Goal: Use online tool/utility: Utilize a website feature to perform a specific function

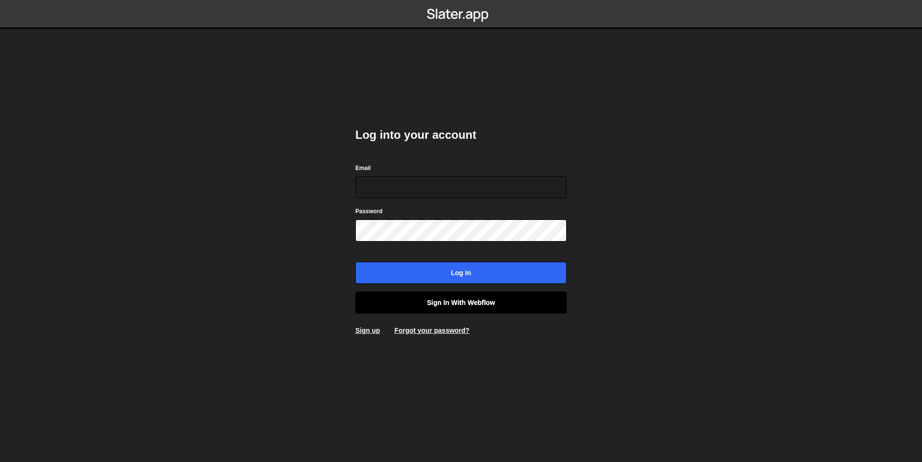
click at [462, 304] on link "Sign in with Webflow" at bounding box center [460, 302] width 211 height 22
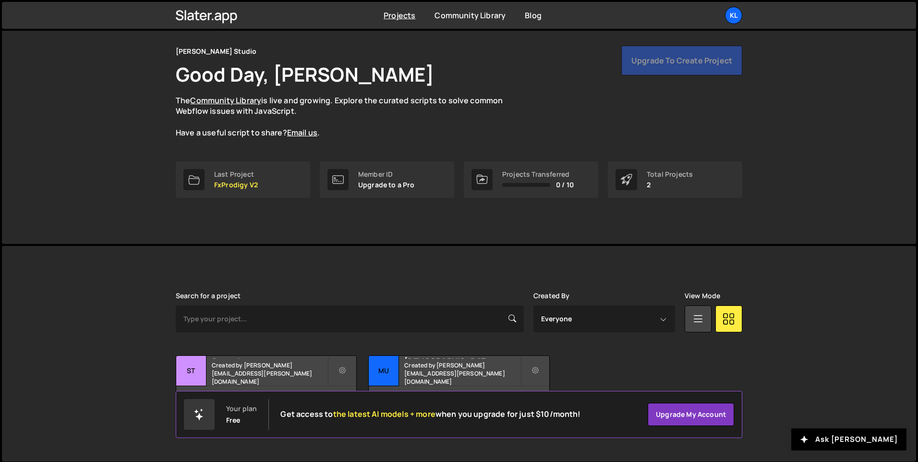
scroll to position [32, 0]
click at [283, 358] on h2 "Statsnbet" at bounding box center [270, 356] width 116 height 3
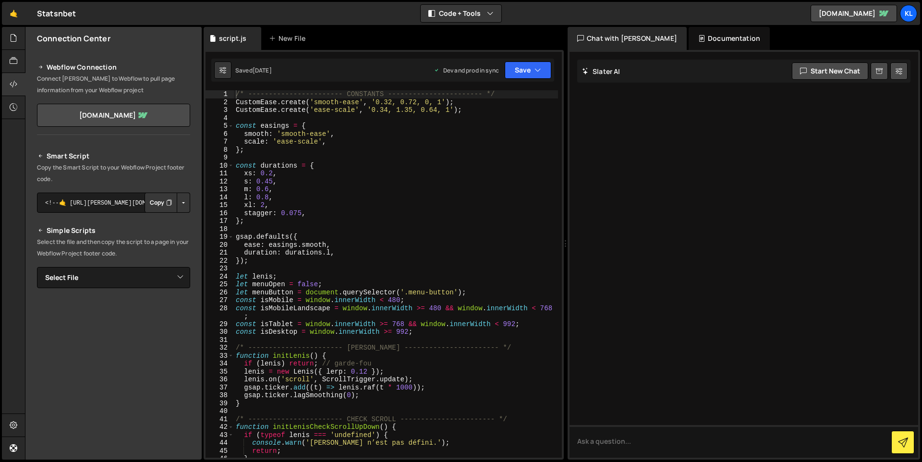
scroll to position [1, 0]
type textarea "});"
click at [323, 258] on div "/* ----------------------- CONSTANTS ----------------------- */ CustomEase . cr…" at bounding box center [396, 280] width 324 height 383
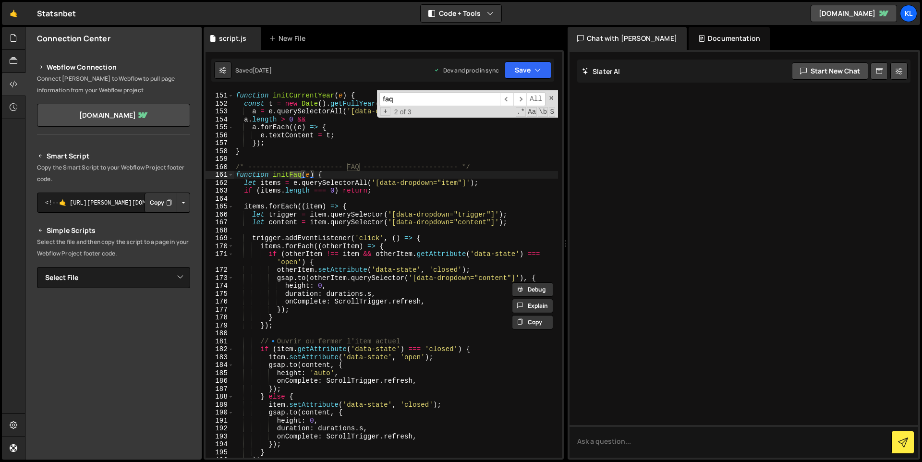
scroll to position [1218, 0]
type input "faq"
click at [355, 198] on div "/* ----------------------- CURRENT YEAR ----------------------- */ function ini…" at bounding box center [396, 275] width 324 height 383
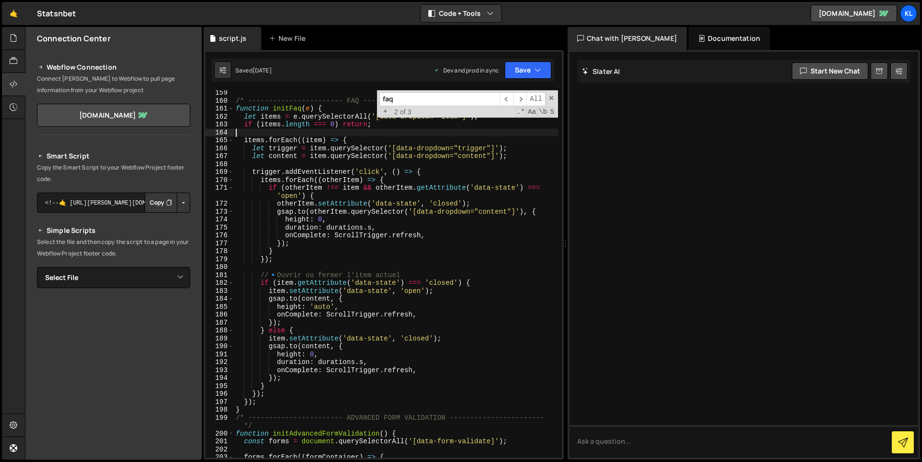
scroll to position [1290, 0]
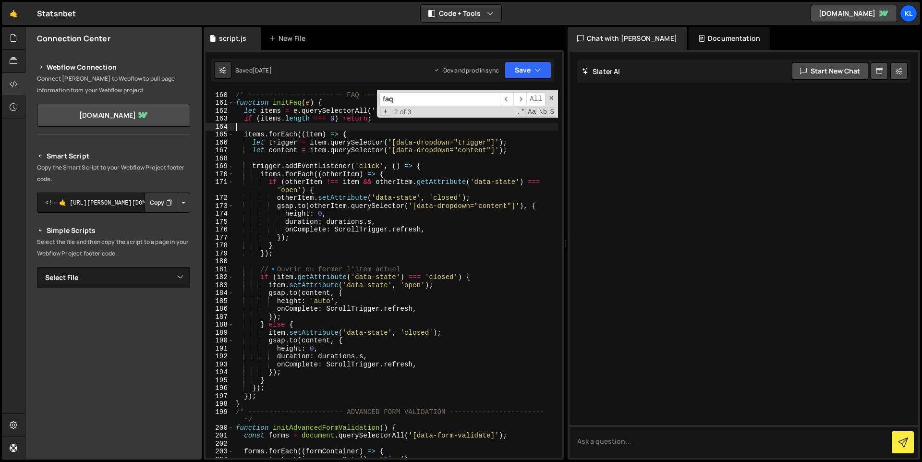
click at [323, 274] on div "/* ----------------------- FAQ ----------------------- */ function initFaq ( e …" at bounding box center [396, 274] width 324 height 383
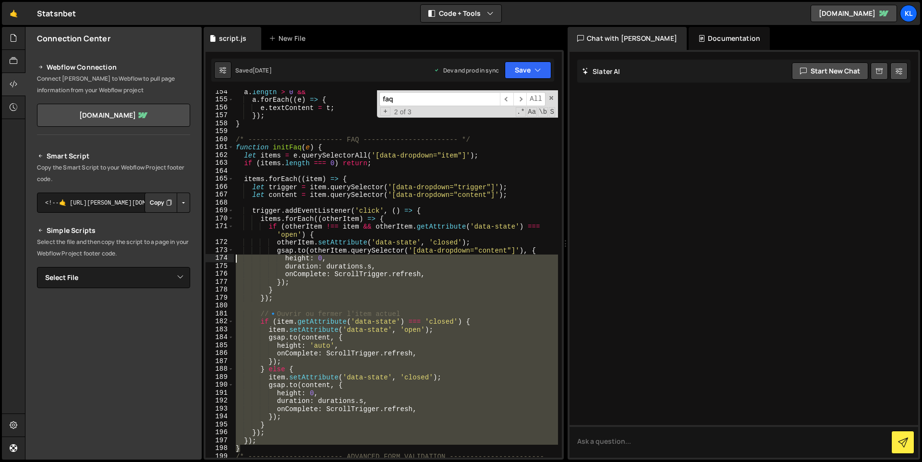
scroll to position [1246, 0]
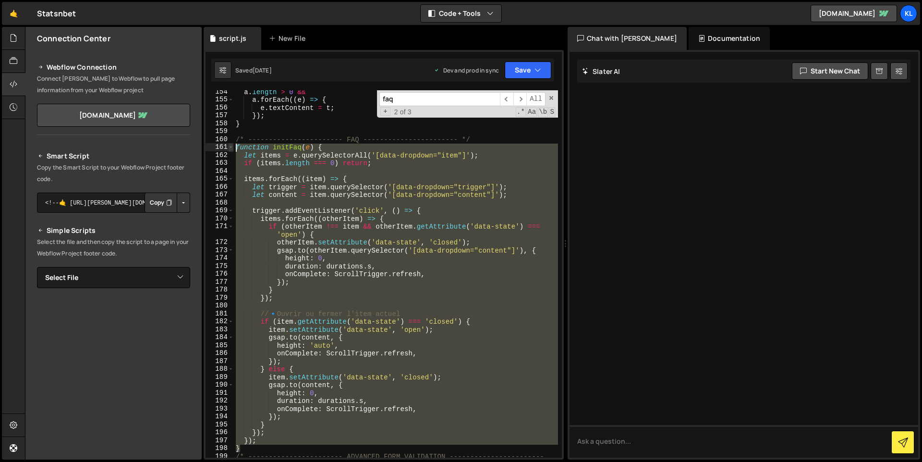
drag, startPoint x: 248, startPoint y: 322, endPoint x: 230, endPoint y: 150, distance: 173.2
click at [230, 150] on div "if (item.getAttribute('data-state') === 'closed') { 154 155 156 157 158 159 160…" at bounding box center [383, 273] width 356 height 367
type textarea "function initFaq(e) { let items = e.querySelectorAll('[data-dropdown="item"]');"
